Goal: Browse casually

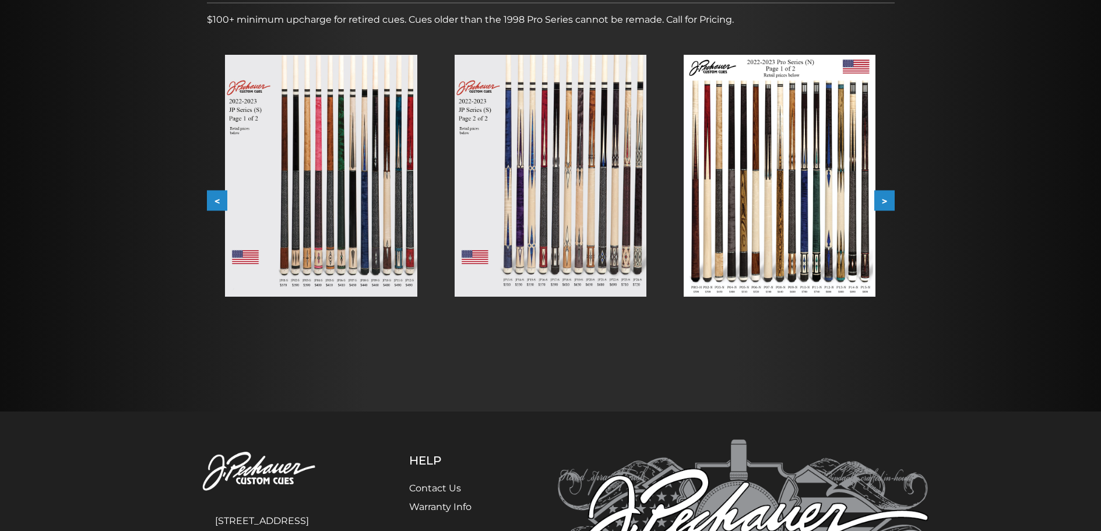
scroll to position [190, 0]
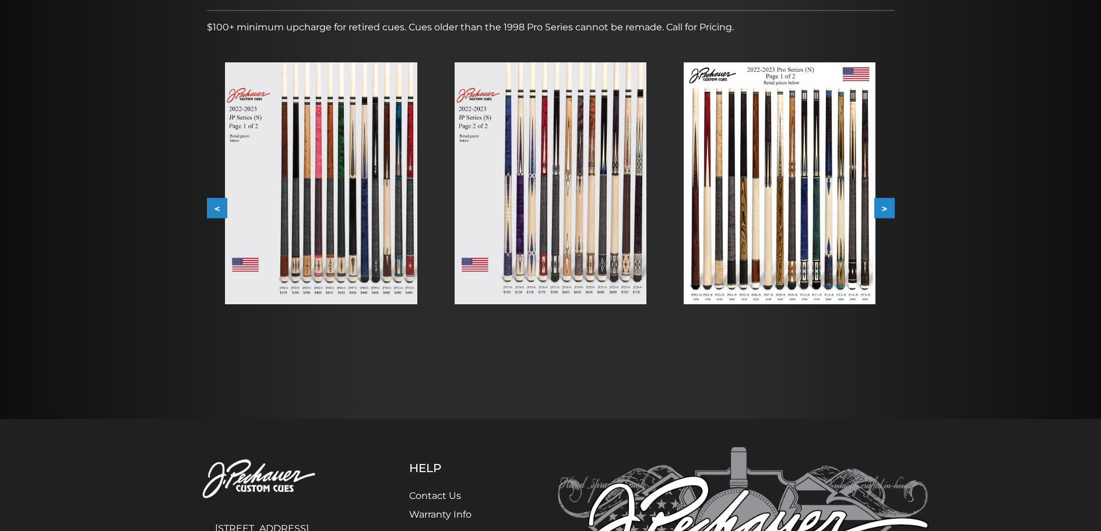
click at [883, 206] on button ">" at bounding box center [884, 208] width 20 height 20
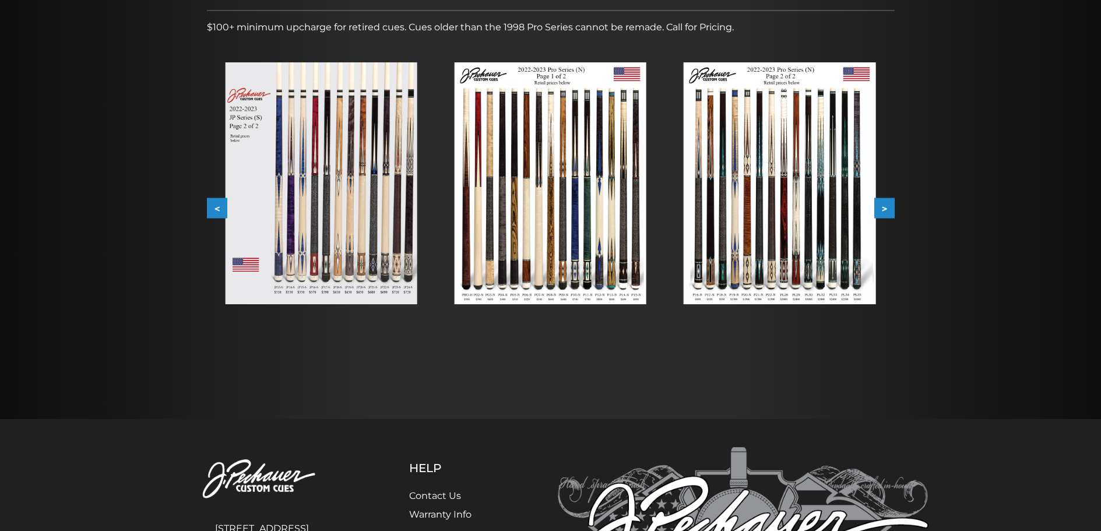
click at [856, 203] on img at bounding box center [780, 183] width 192 height 242
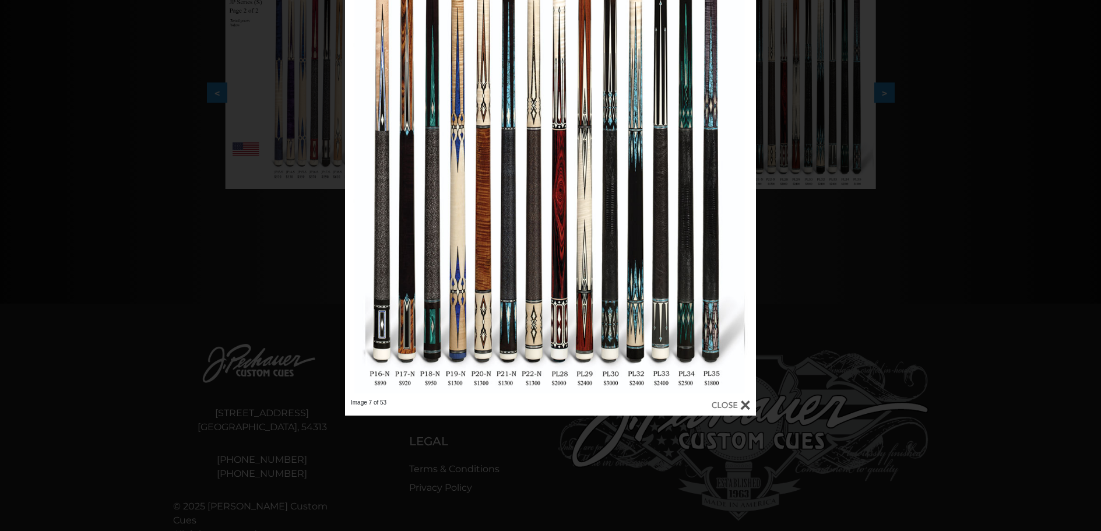
scroll to position [307, 0]
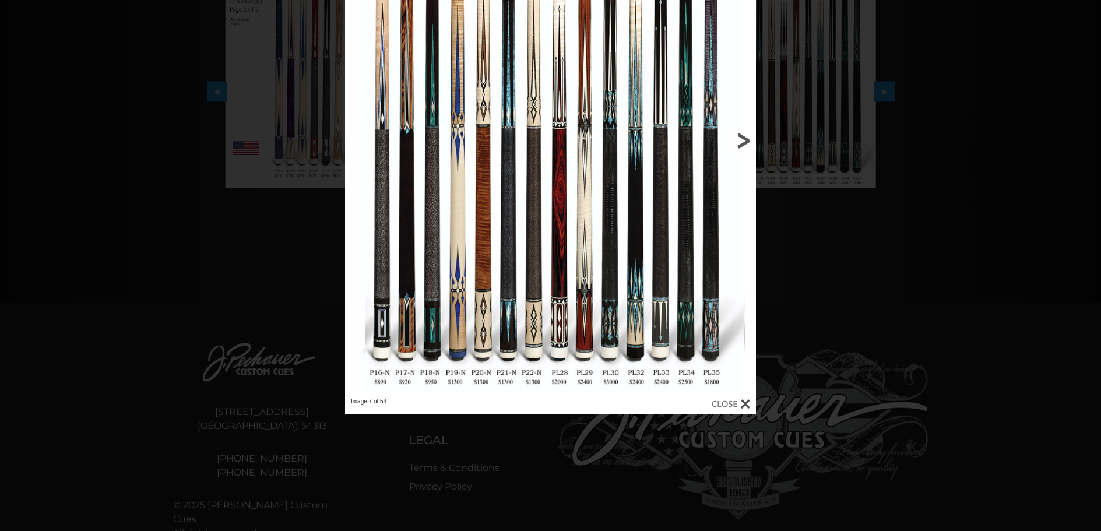
click at [613, 291] on link at bounding box center [663, 140] width 185 height 514
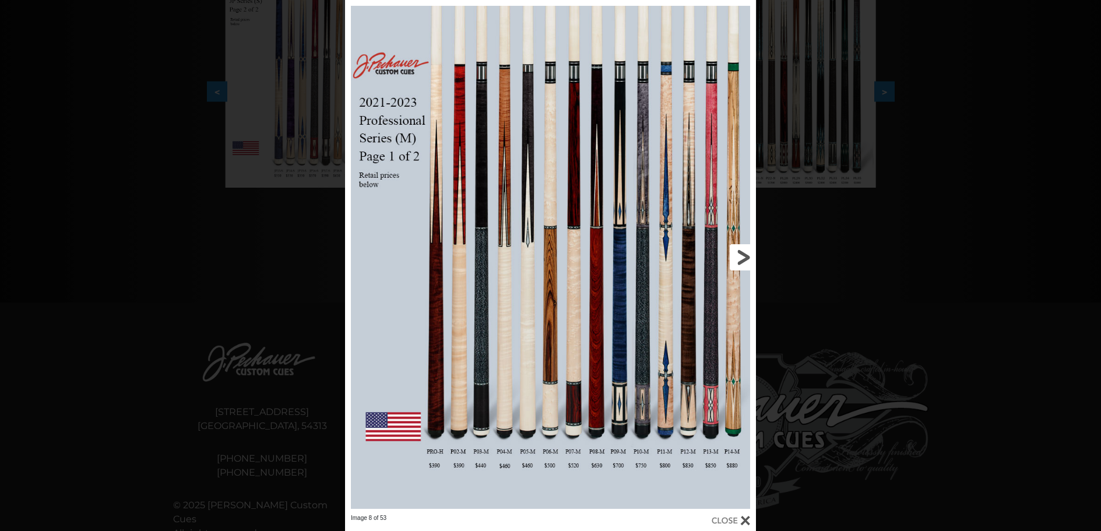
click at [743, 253] on link at bounding box center [663, 257] width 185 height 514
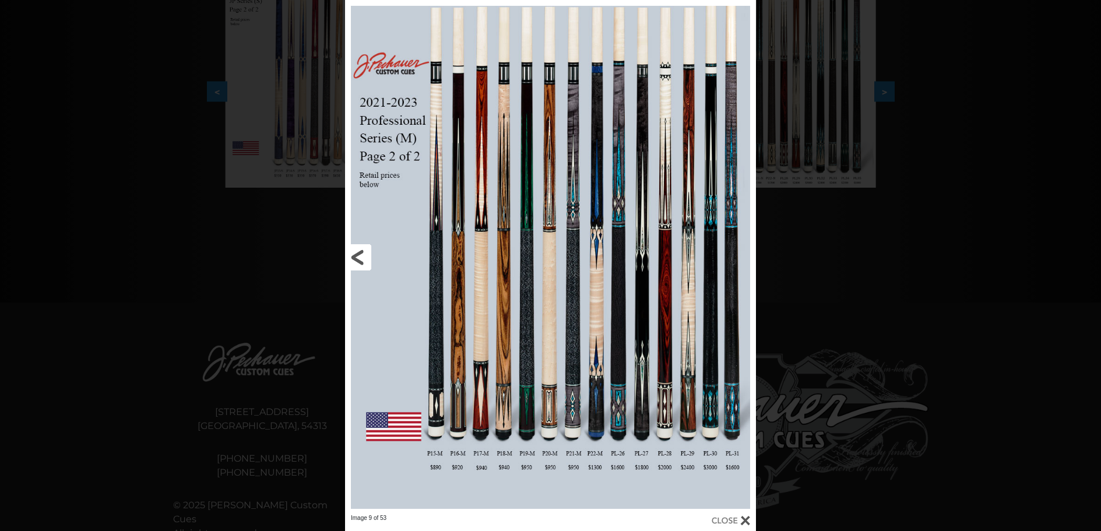
click at [358, 254] on link at bounding box center [437, 257] width 185 height 514
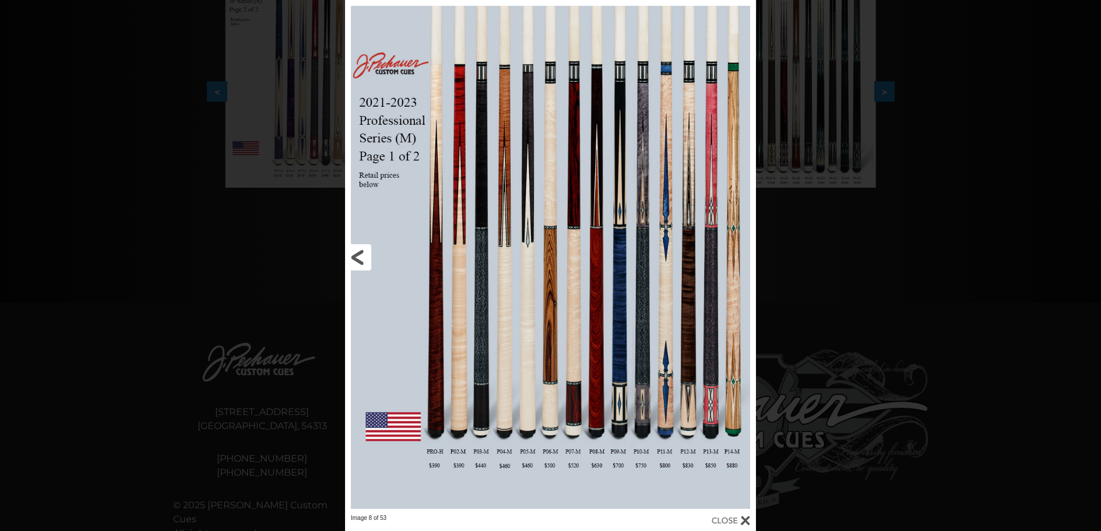
click at [360, 255] on link at bounding box center [437, 257] width 185 height 514
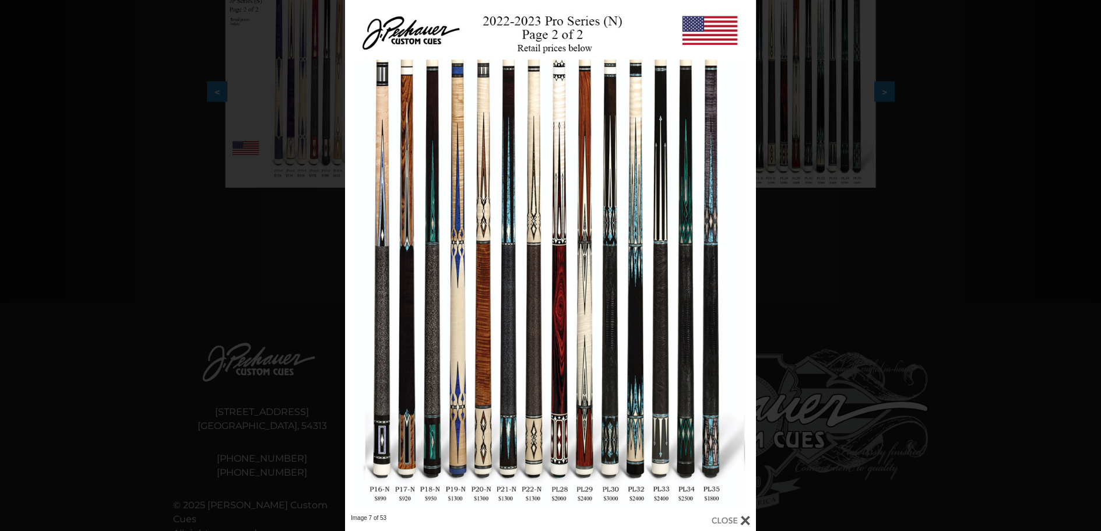
click at [278, 141] on div "Image 7 of 53" at bounding box center [550, 265] width 1101 height 531
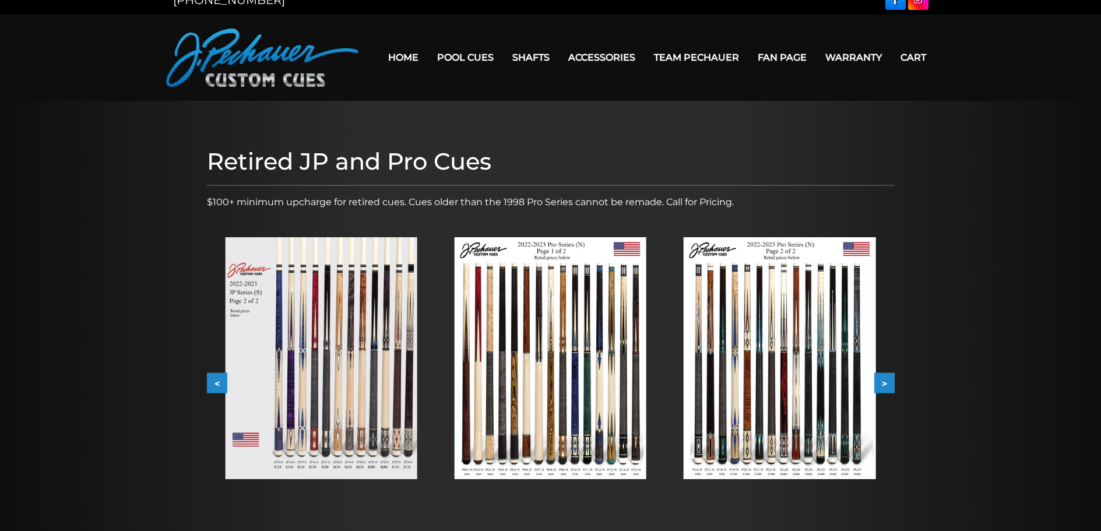
scroll to position [0, 0]
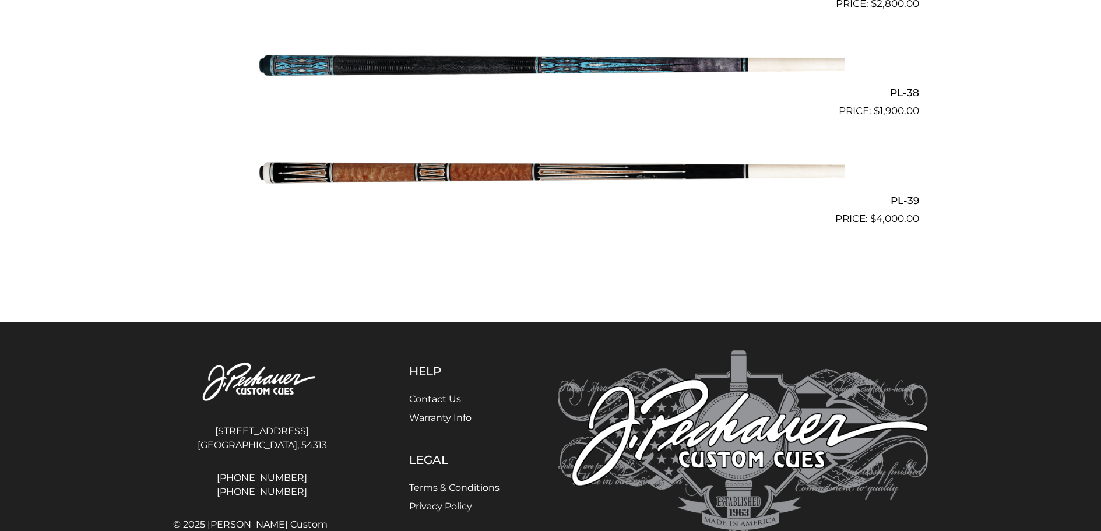
scroll to position [3369, 0]
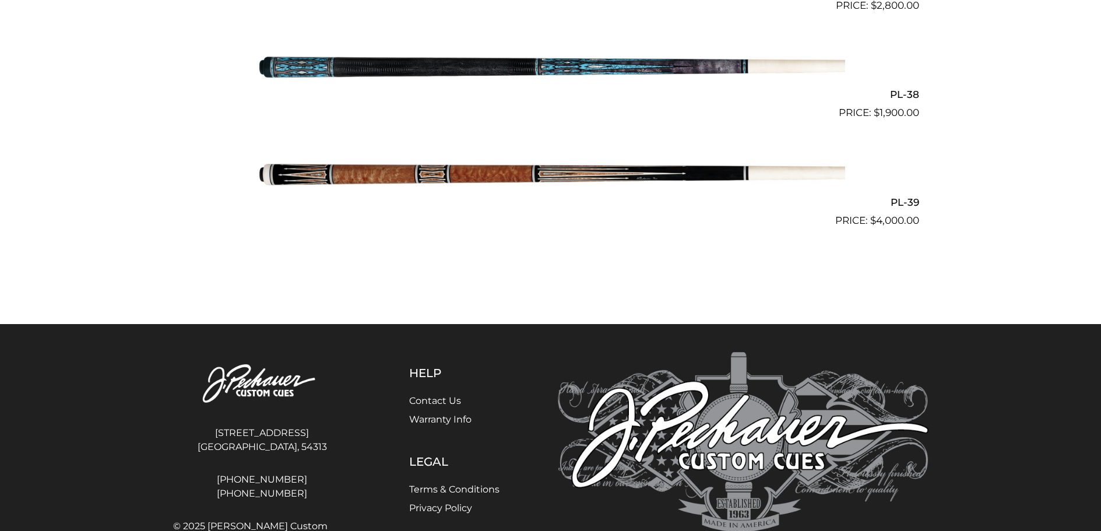
click at [433, 170] on img at bounding box center [551, 174] width 589 height 98
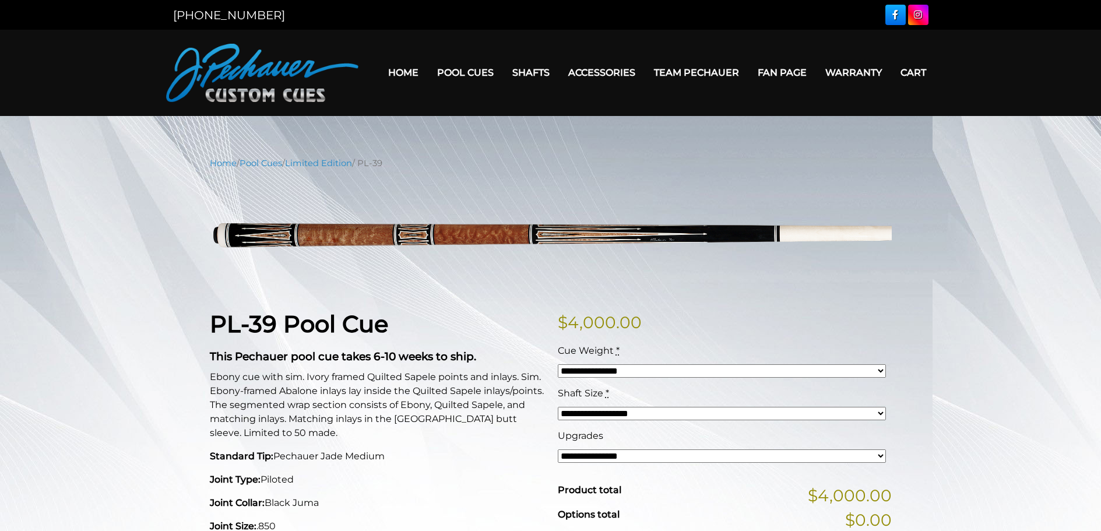
click at [399, 72] on link "Home" at bounding box center [403, 73] width 49 height 30
